Goal: Task Accomplishment & Management: Use online tool/utility

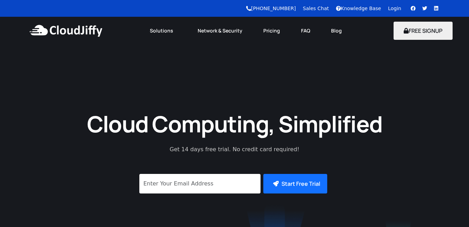
drag, startPoint x: 0, startPoint y: 0, endPoint x: 393, endPoint y: 8, distance: 393.3
click at [393, 8] on link "Login" at bounding box center [394, 9] width 13 height 6
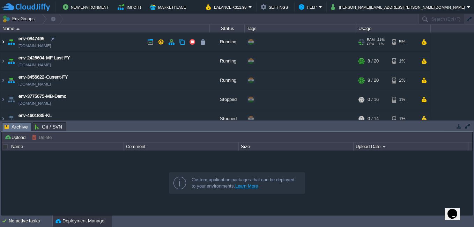
click at [3, 44] on img at bounding box center [3, 41] width 6 height 19
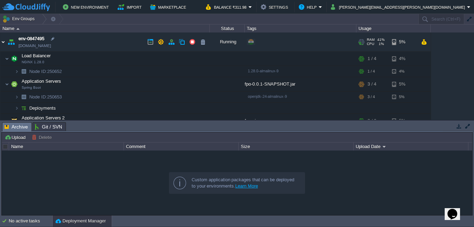
click at [3, 41] on img at bounding box center [3, 41] width 6 height 19
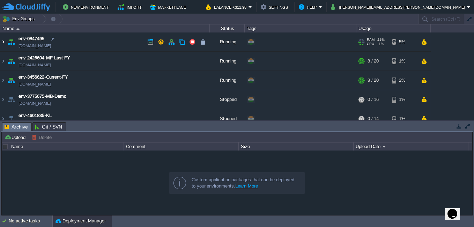
click at [5, 43] on img at bounding box center [3, 41] width 6 height 19
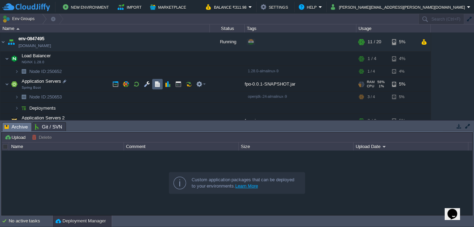
click at [153, 88] on td at bounding box center [157, 84] width 10 height 10
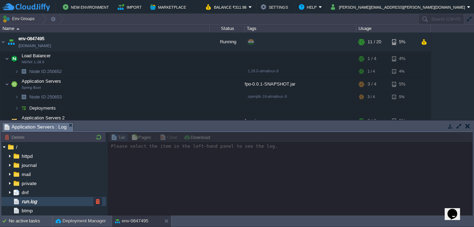
click at [36, 201] on span "run.log" at bounding box center [29, 201] width 18 height 6
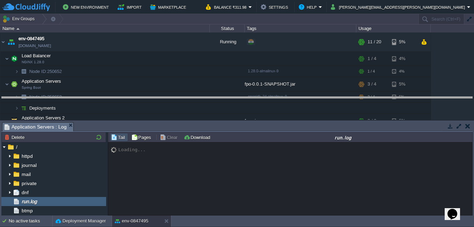
drag, startPoint x: 259, startPoint y: 125, endPoint x: 248, endPoint y: 99, distance: 27.7
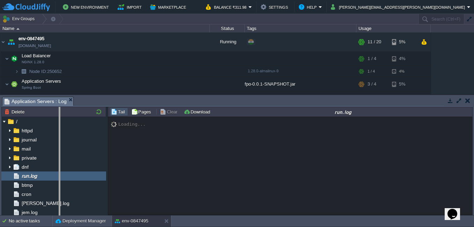
drag, startPoint x: 107, startPoint y: 160, endPoint x: 60, endPoint y: 157, distance: 47.6
click at [60, 157] on body "New Environment Import Marketplace Bonus ₹0.00 Upgrade Account Balance ₹311.98 …" at bounding box center [237, 113] width 474 height 227
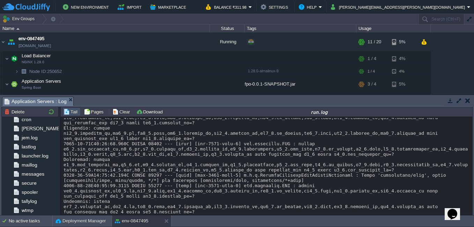
scroll to position [9576, 0]
